Goal: Transaction & Acquisition: Purchase product/service

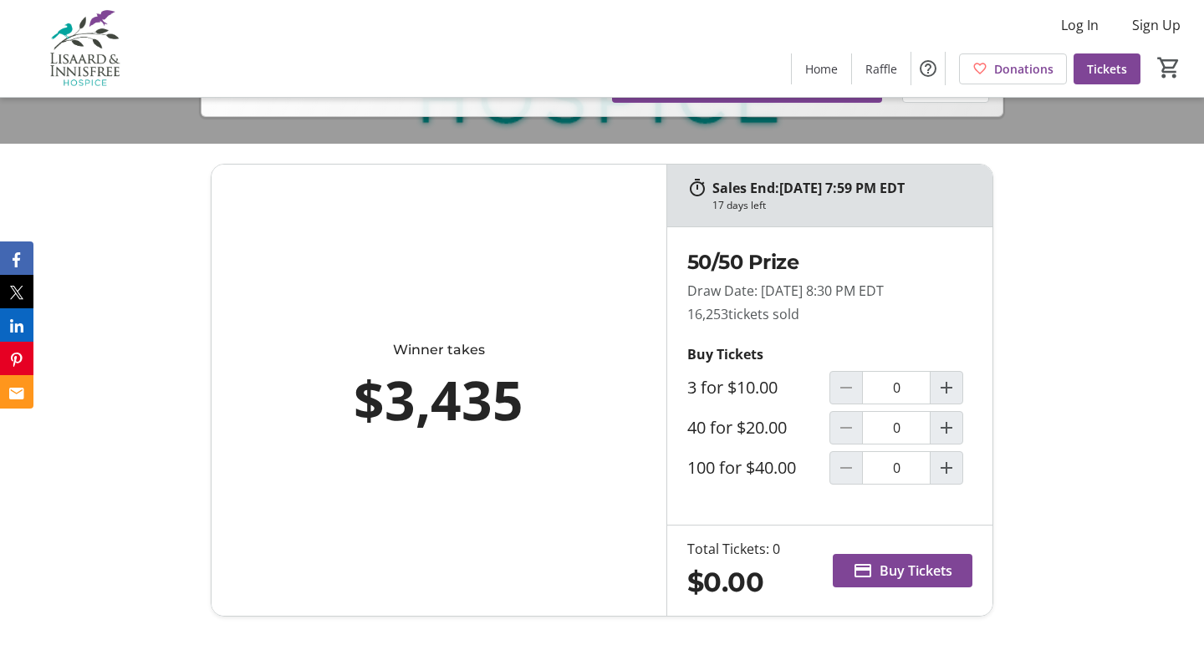
scroll to position [519, 0]
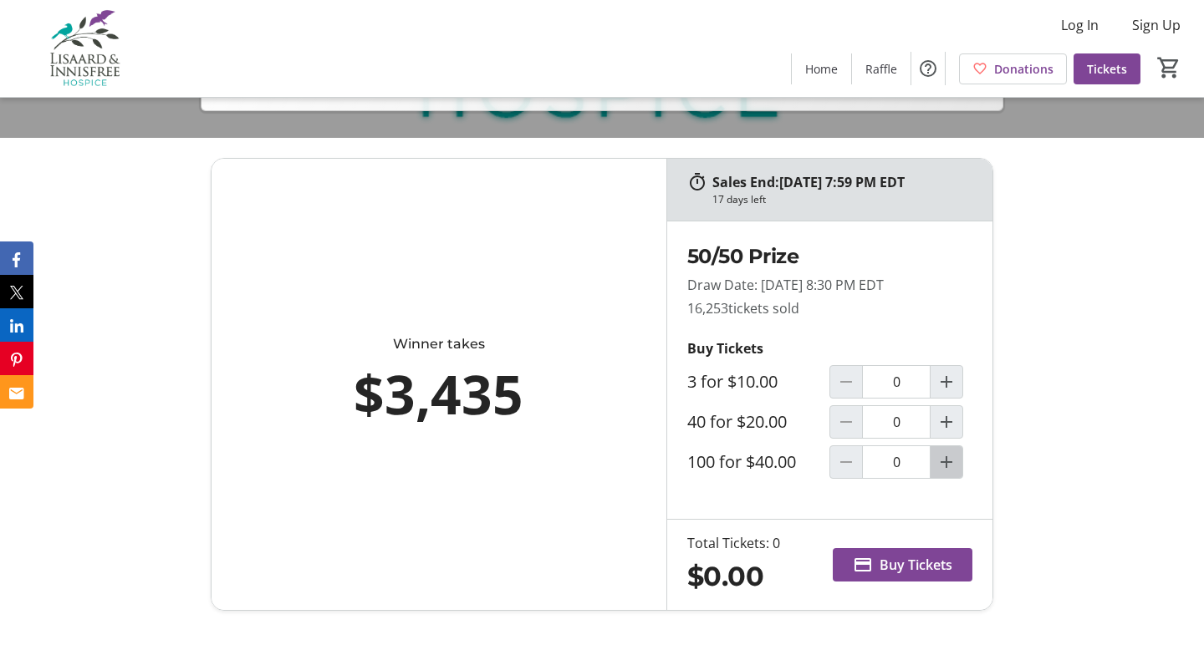
click at [944, 472] on mat-icon "Increment by one" at bounding box center [946, 462] width 20 height 20
type input "1"
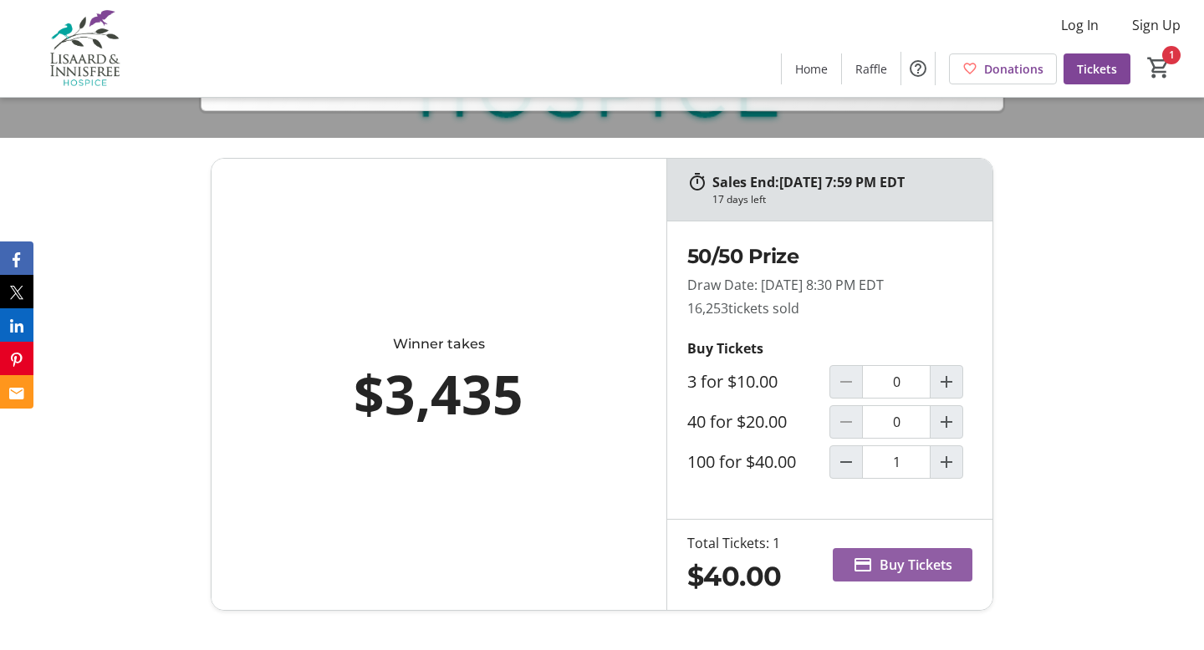
click at [918, 575] on span "Buy Tickets" at bounding box center [915, 565] width 73 height 20
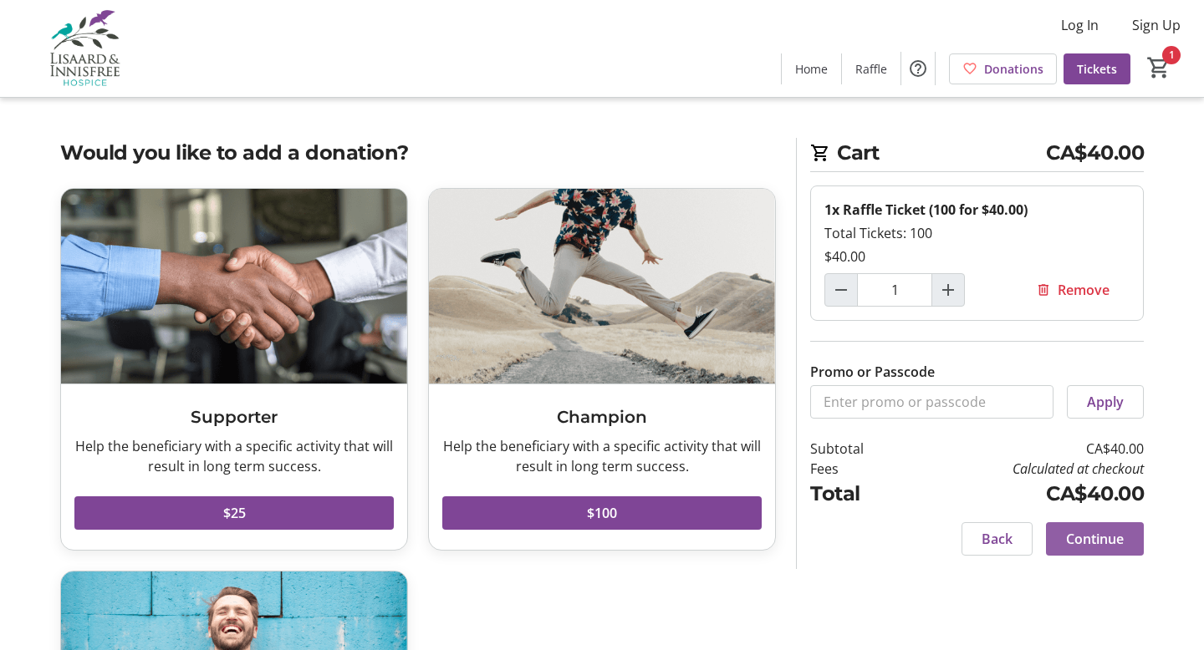
click at [1081, 533] on span "Continue" at bounding box center [1095, 539] width 58 height 20
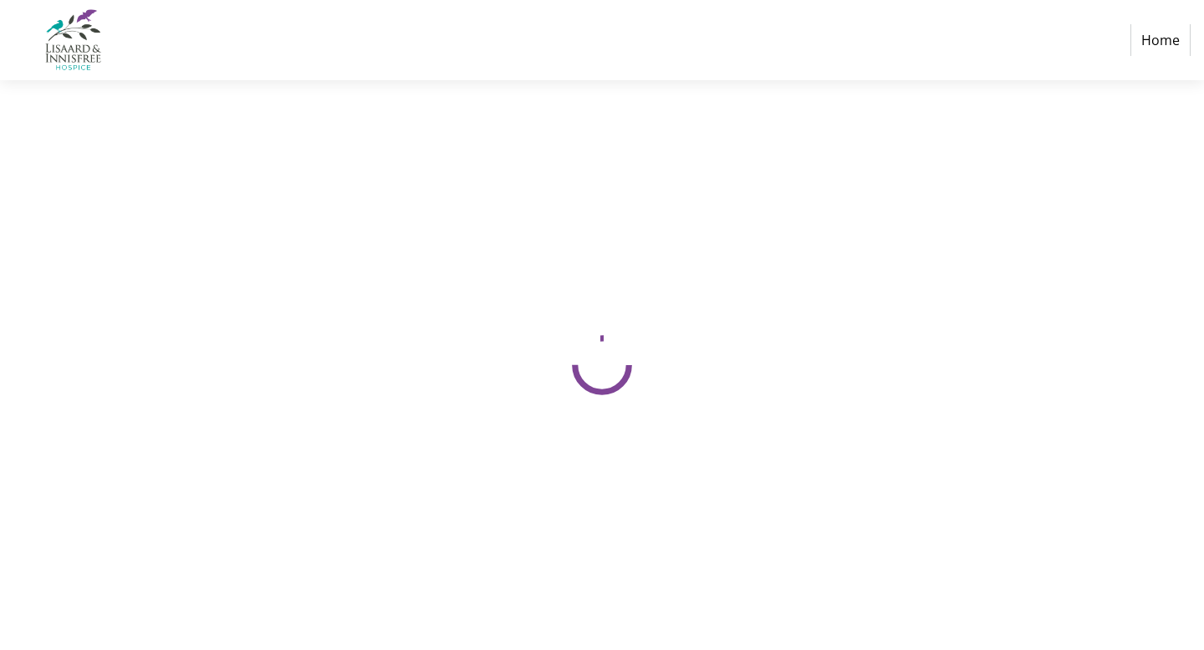
select select "CA"
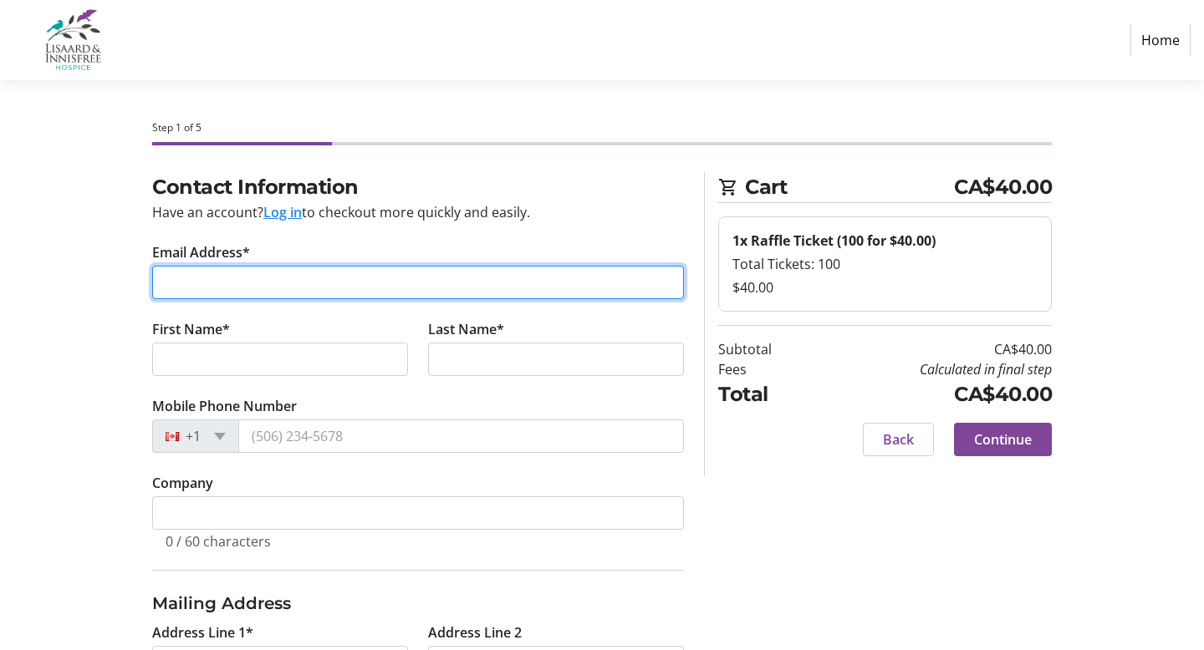
click at [186, 279] on input "Email Address*" at bounding box center [418, 282] width 532 height 33
type input "[EMAIL_ADDRESS][DOMAIN_NAME]"
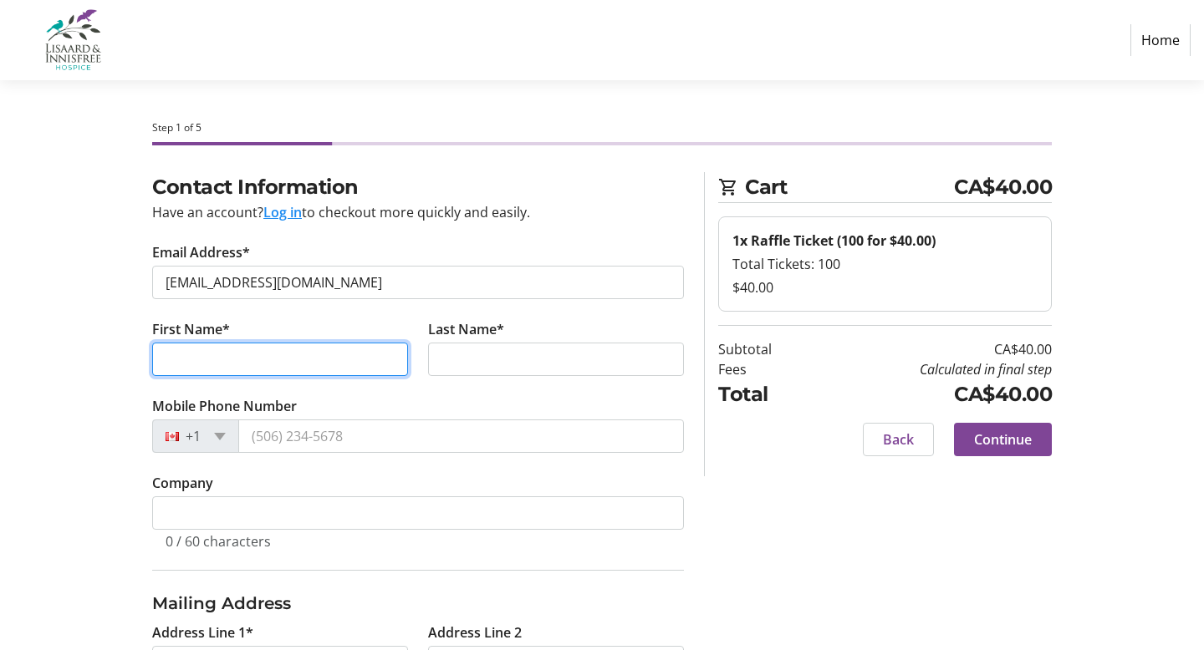
type input "[PERSON_NAME]"
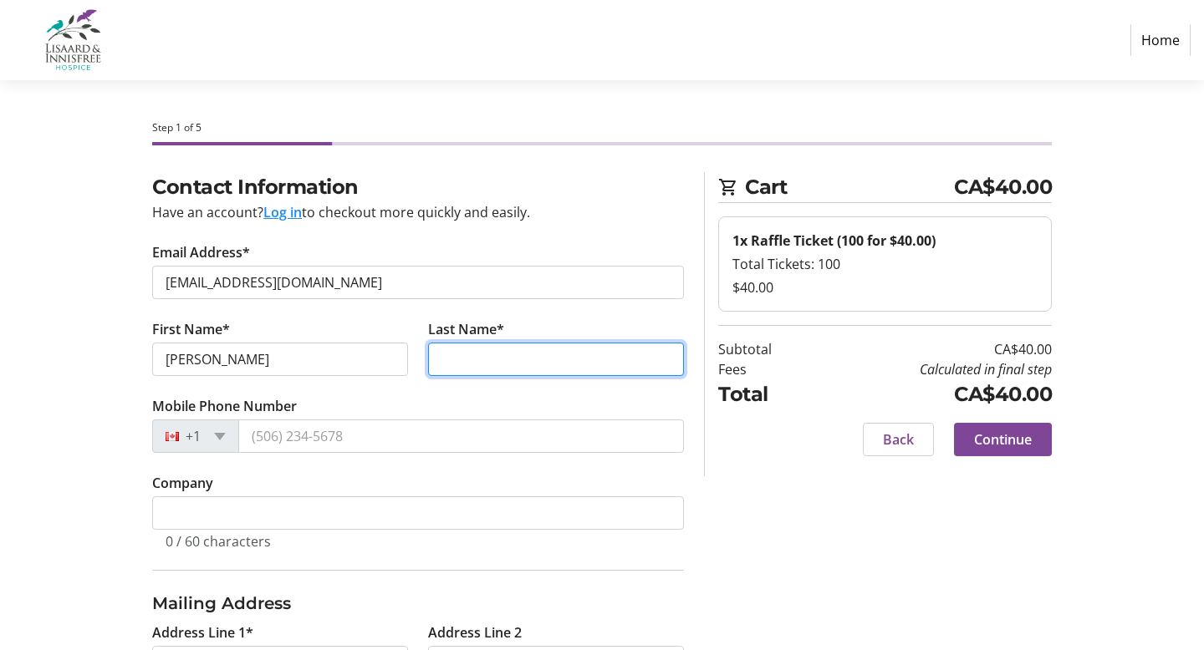
type input "[PERSON_NAME]"
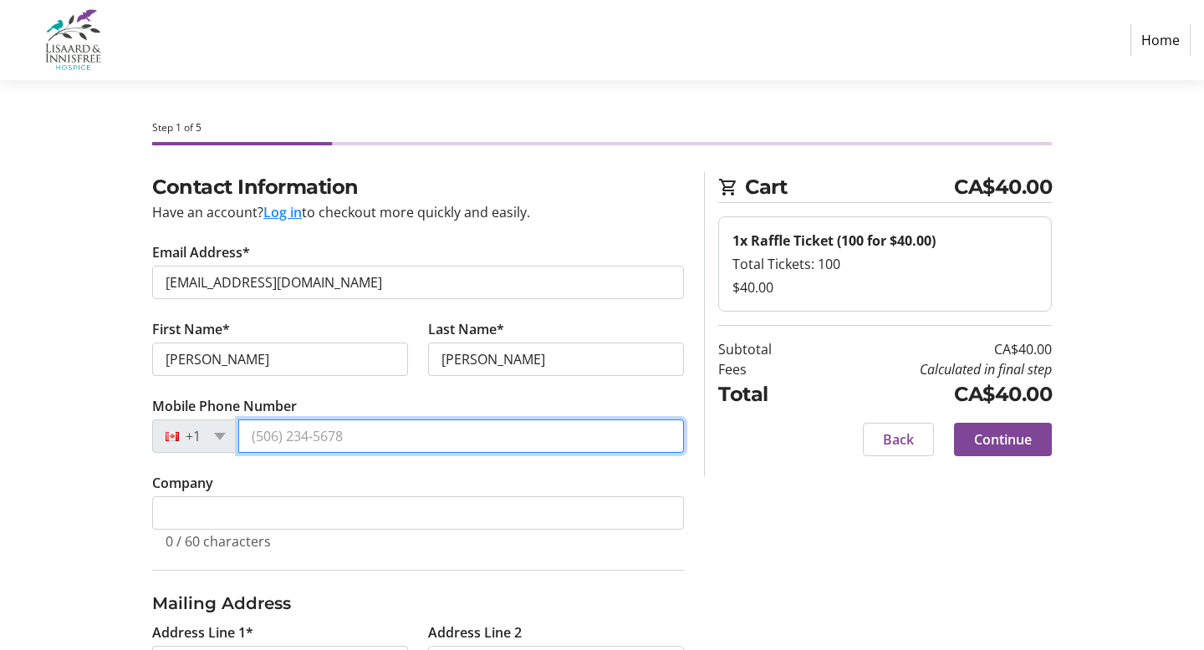
type input "[PHONE_NUMBER]"
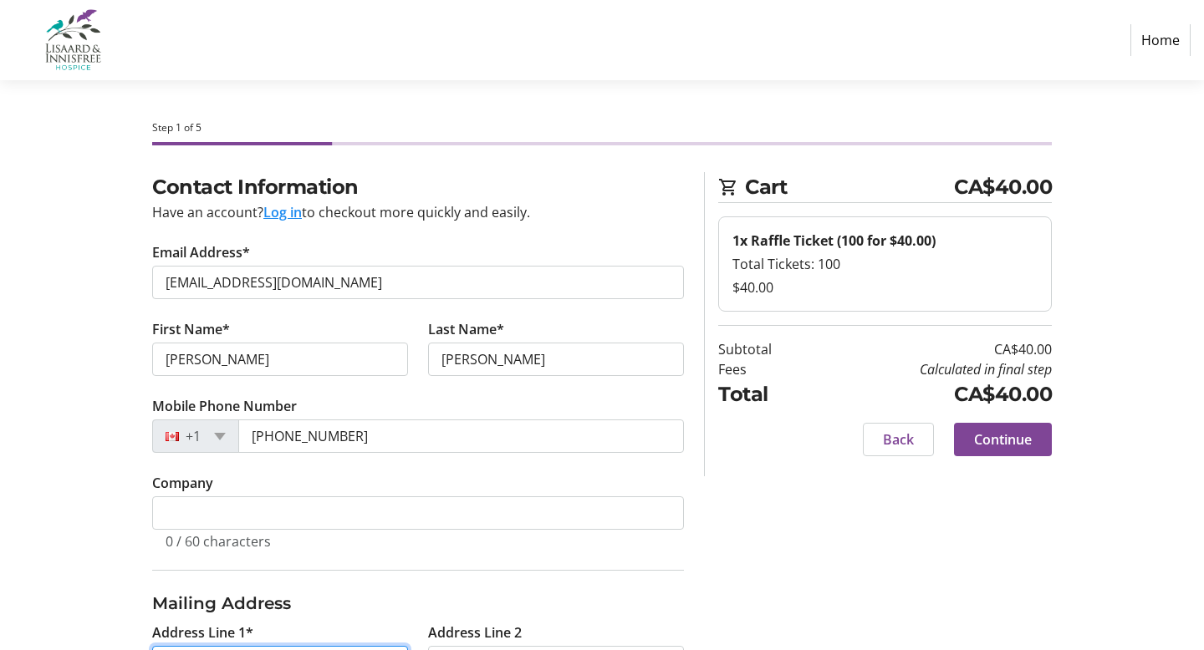
type input "[STREET_ADDRESS]"
type input "Kitchener"
select select "ON"
type input "N2A 4H1"
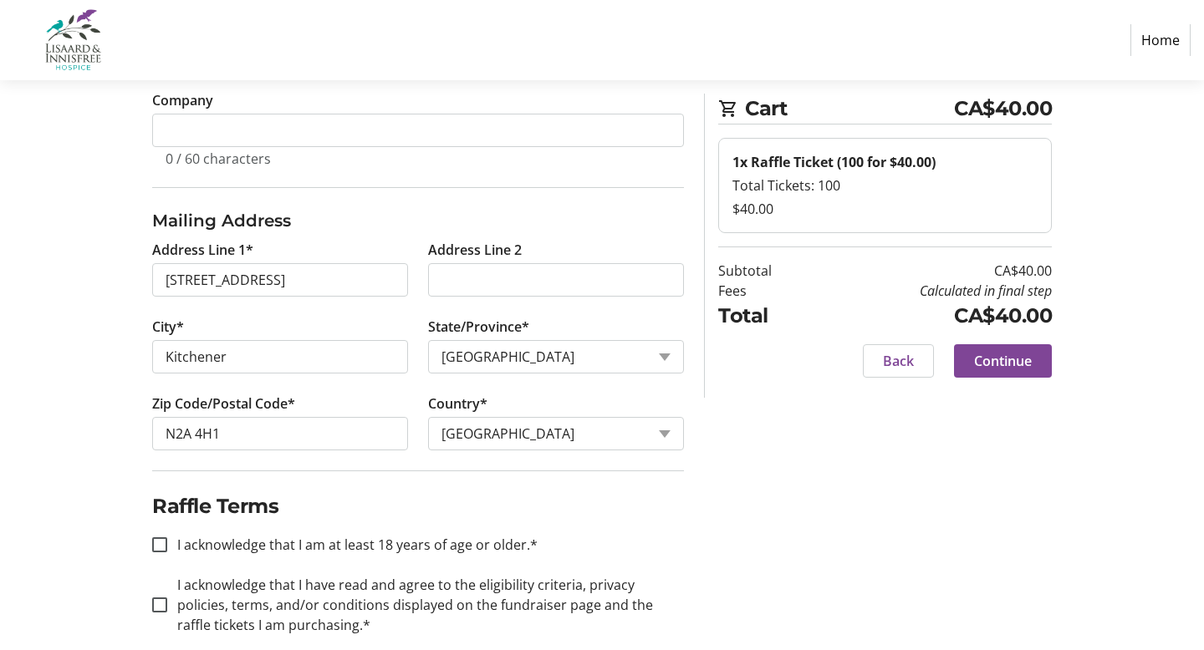
scroll to position [408, 0]
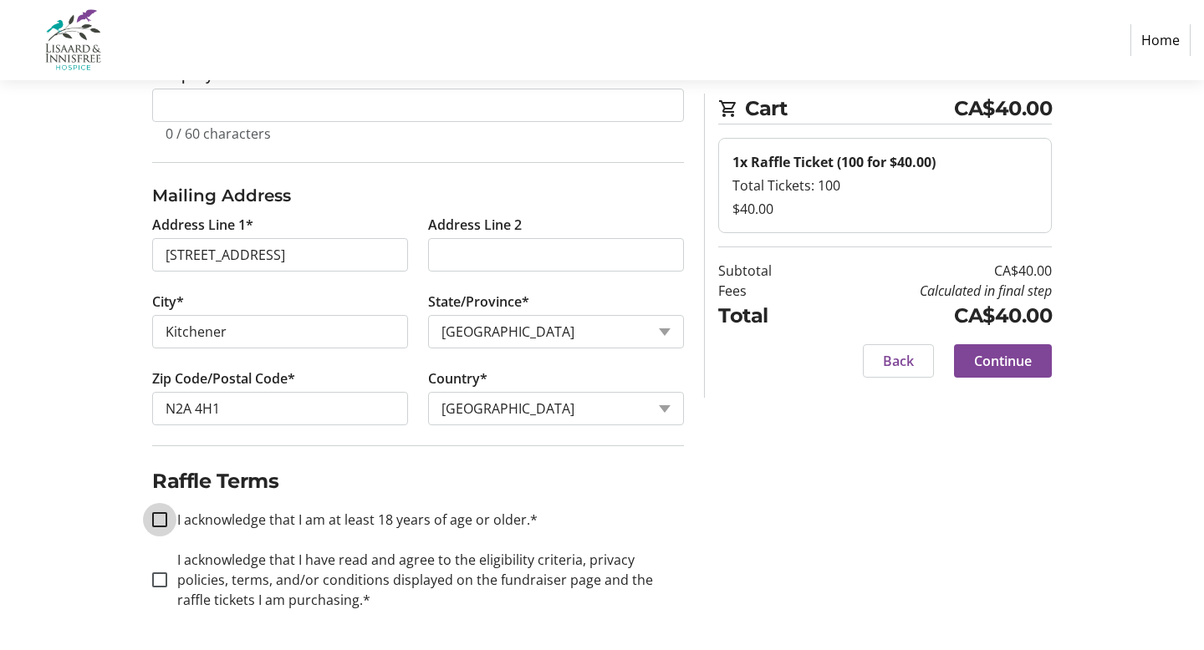
click at [160, 517] on input "I acknowledge that I am at least 18 years of age or older.*" at bounding box center [159, 519] width 15 height 15
checkbox input "true"
click at [160, 582] on input "I acknowledge that I have read and agree to the eligibility criteria, privacy p…" at bounding box center [159, 580] width 15 height 15
checkbox input "true"
click at [995, 361] on span "Continue" at bounding box center [1003, 361] width 58 height 20
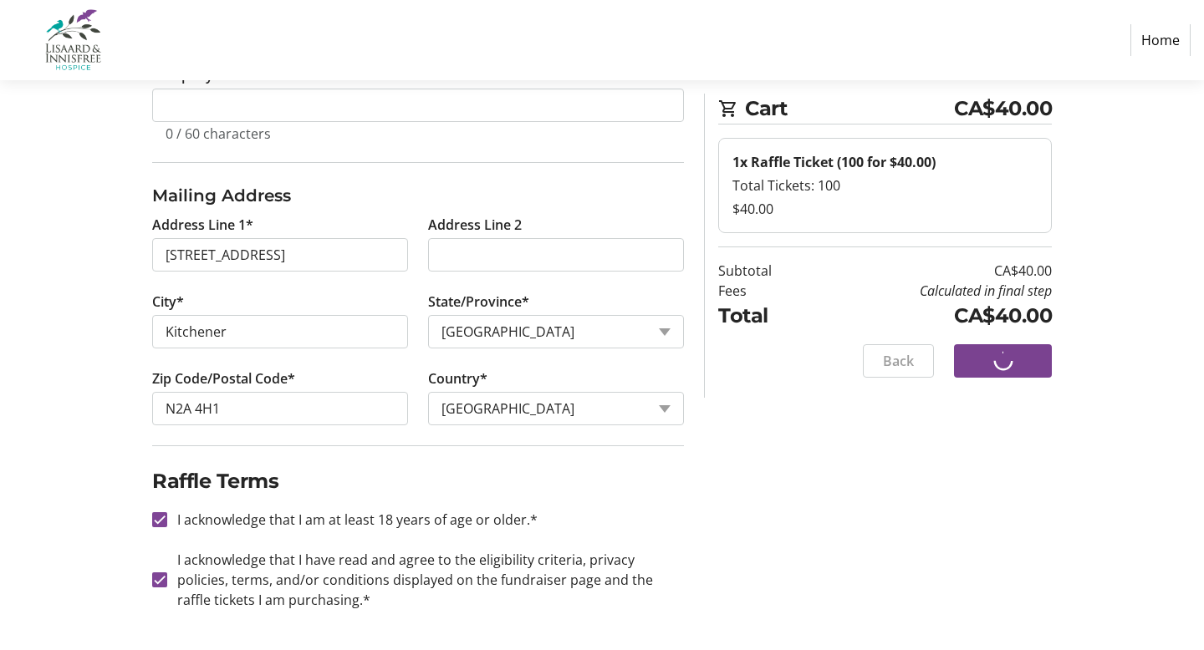
scroll to position [0, 0]
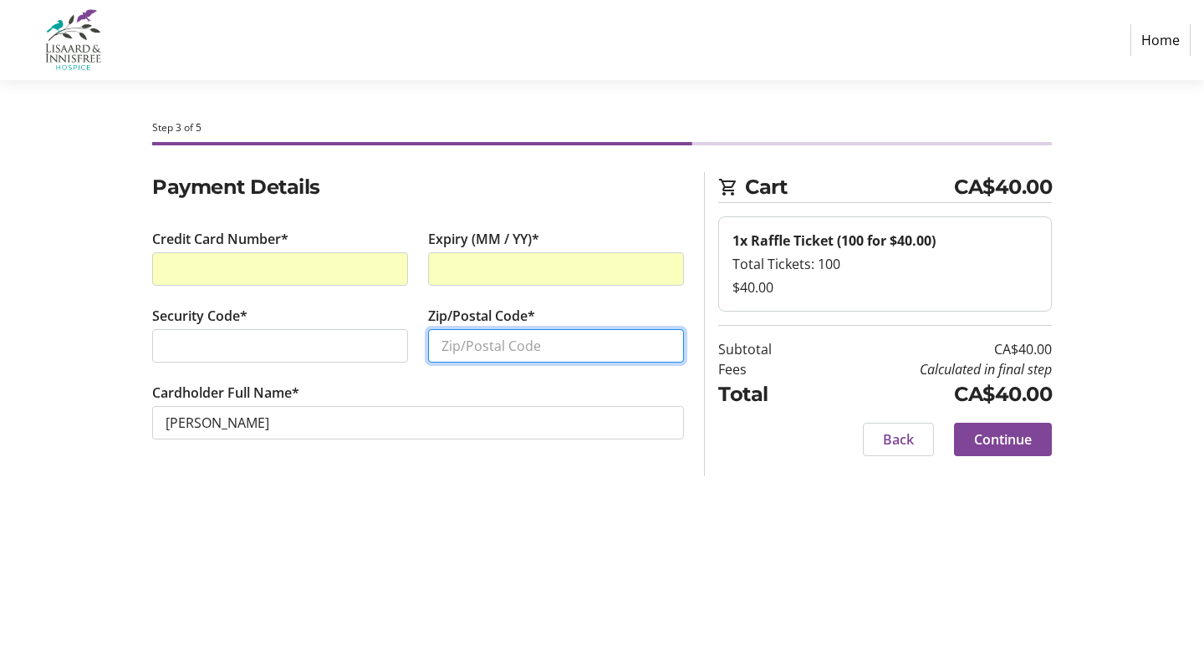
click at [492, 345] on input "Zip/Postal Code*" at bounding box center [556, 345] width 256 height 33
type input "N2A4H1"
click at [985, 442] on span "Continue" at bounding box center [1003, 440] width 58 height 20
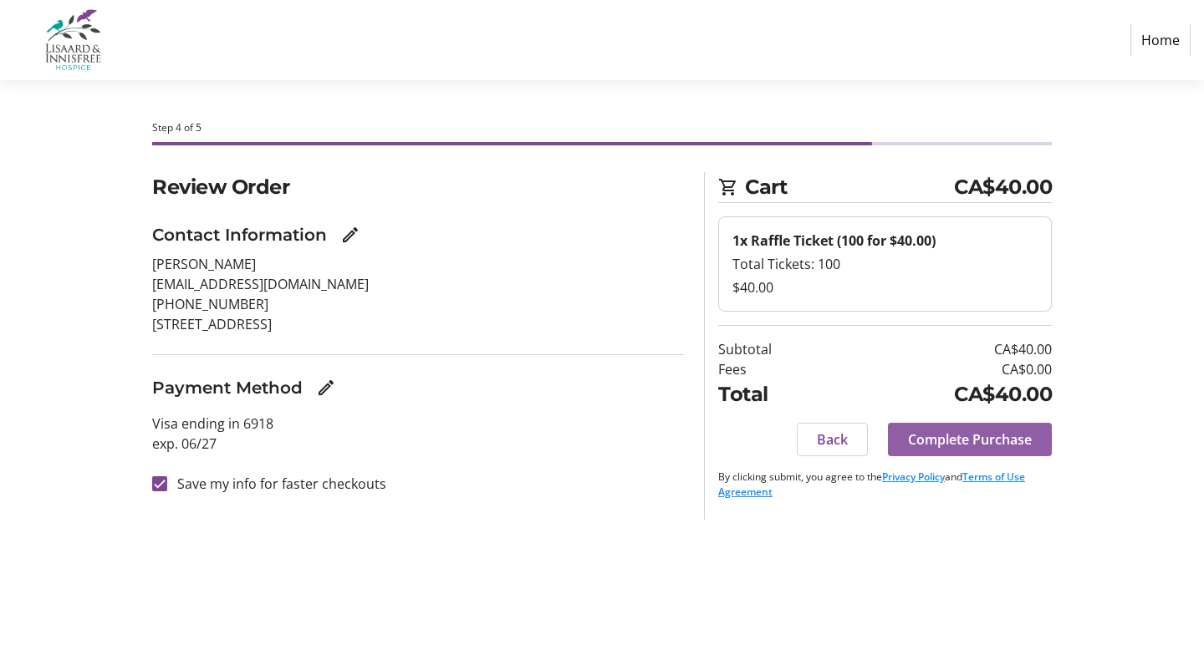
click at [984, 440] on span "Complete Purchase" at bounding box center [970, 440] width 124 height 20
